Goal: Navigation & Orientation: Go to known website

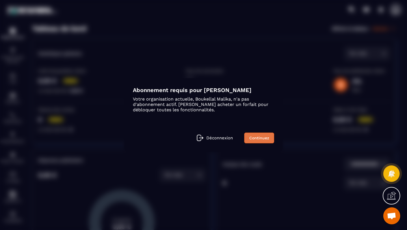
click at [252, 137] on link "Continuez" at bounding box center [259, 137] width 30 height 11
